Goal: Check status

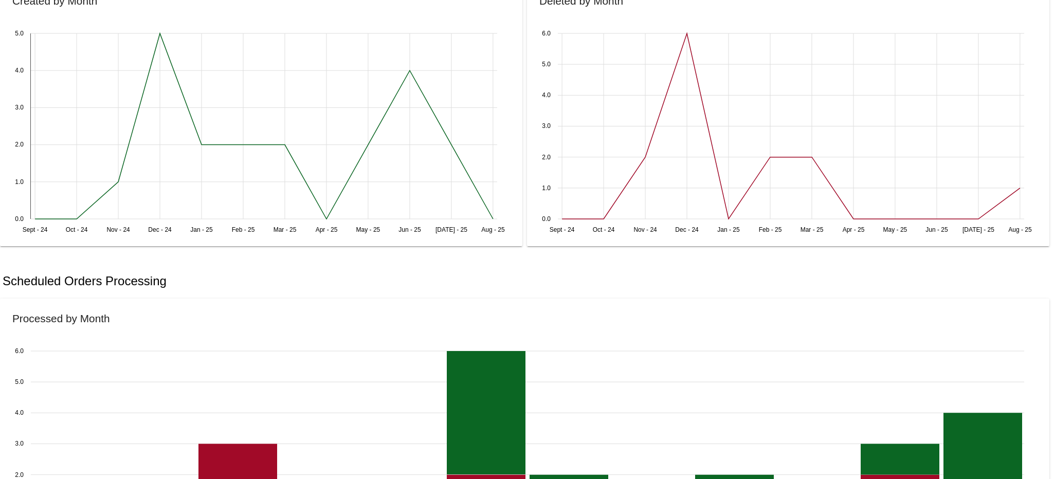
scroll to position [378, 0]
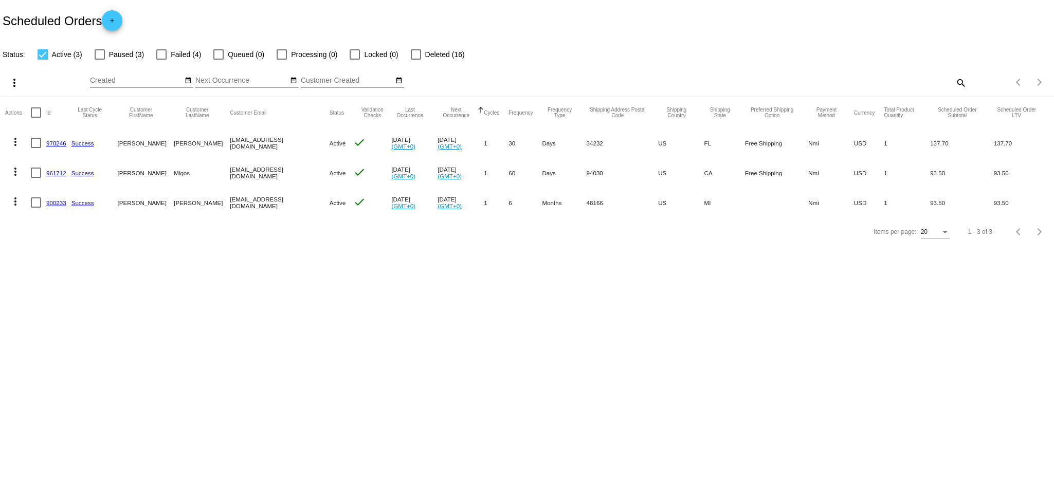
click at [58, 142] on link "970246" at bounding box center [56, 143] width 20 height 7
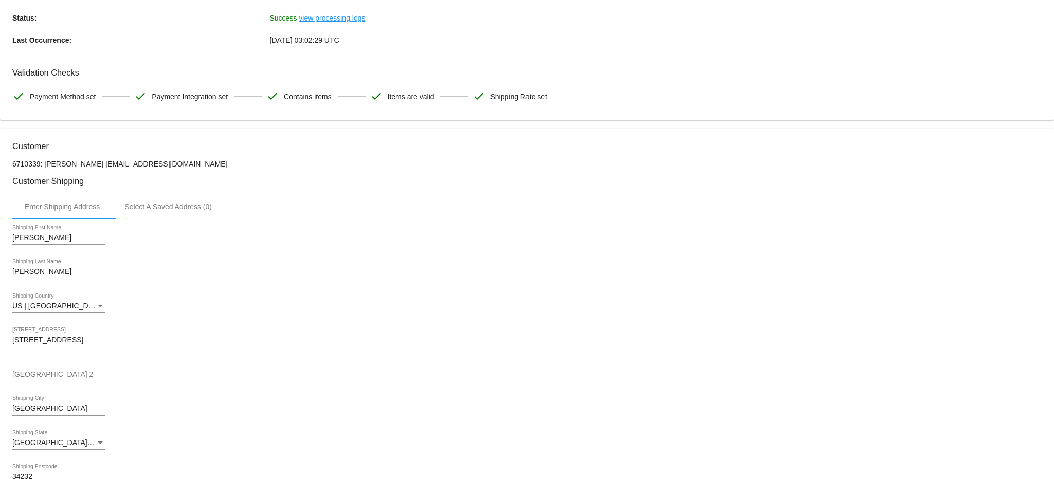
scroll to position [92, 0]
